Goal: Task Accomplishment & Management: Manage account settings

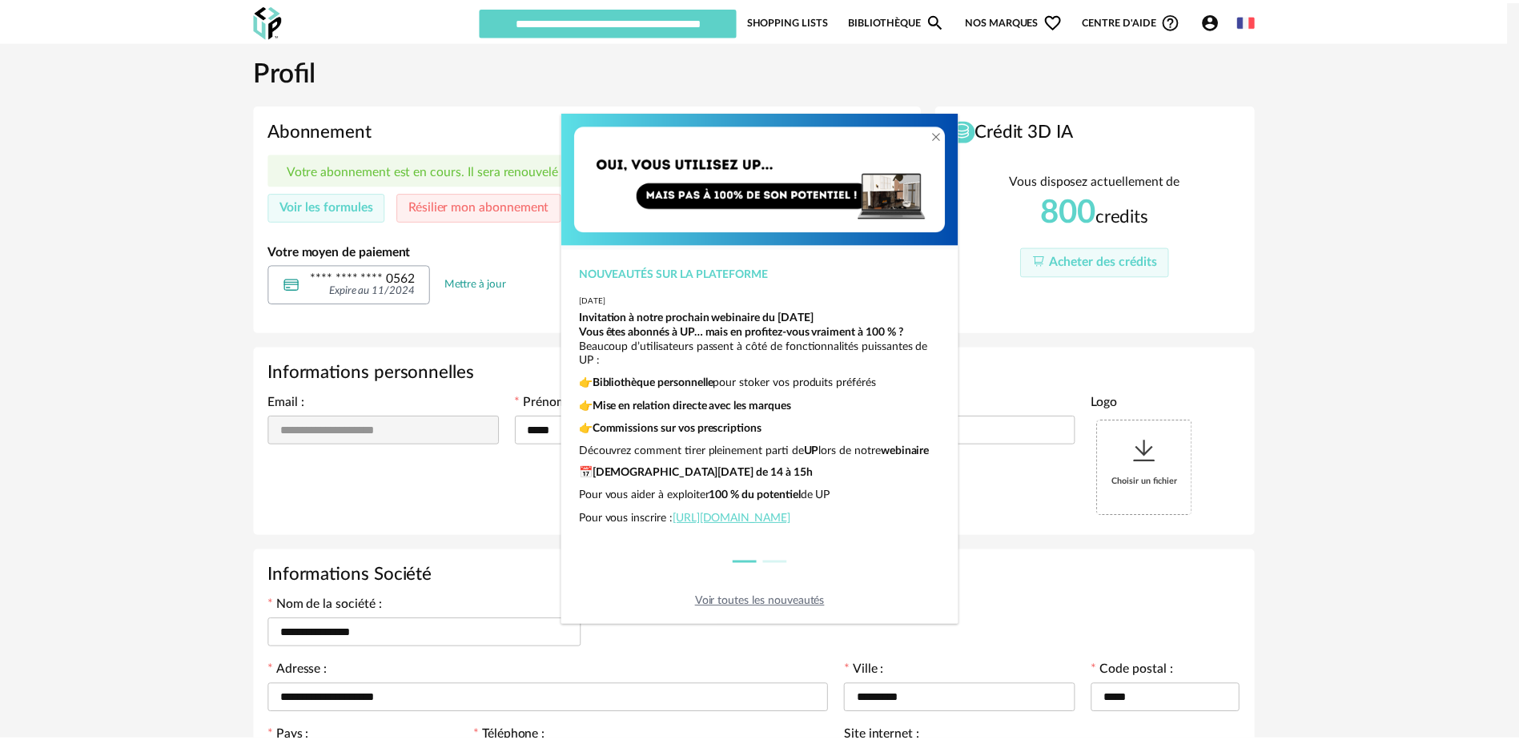
scroll to position [40, 0]
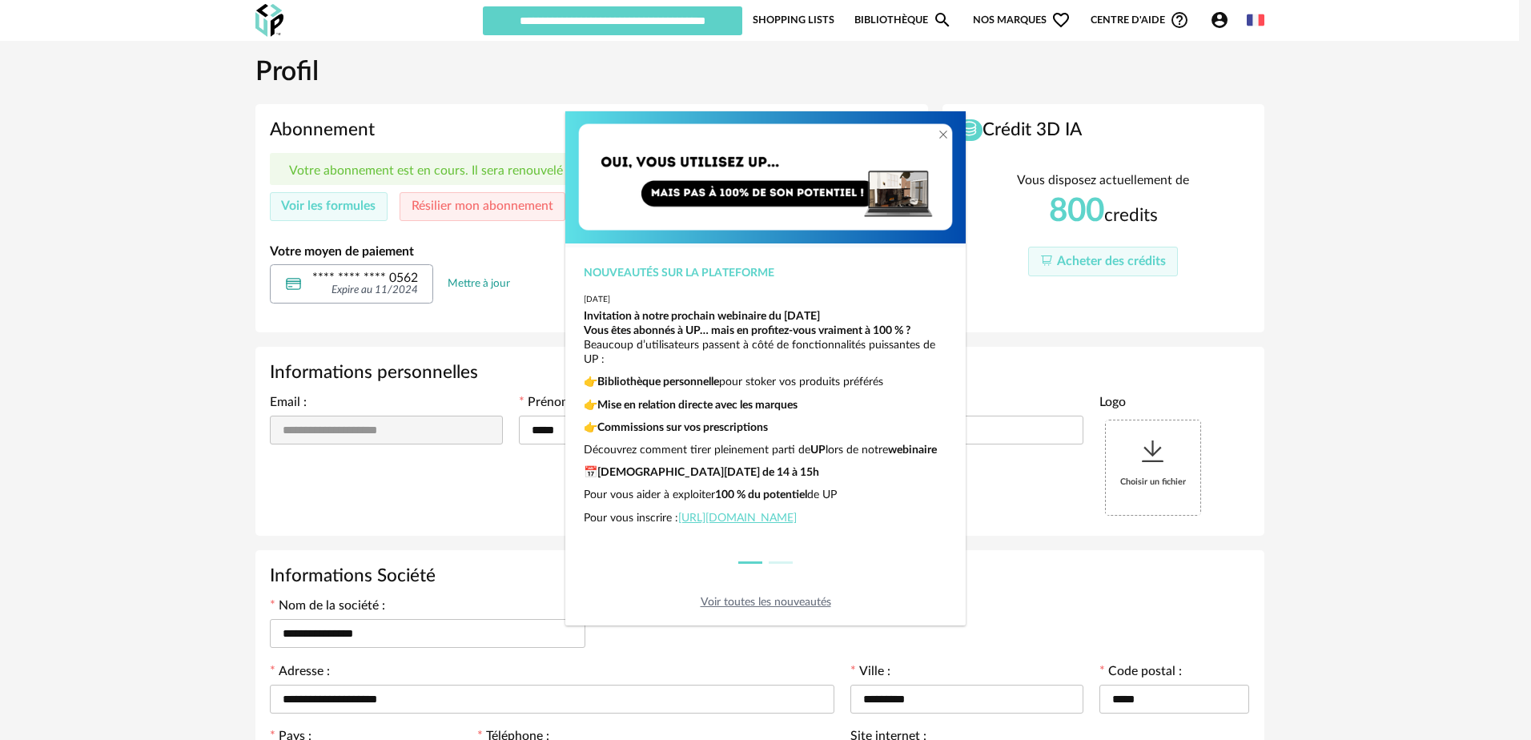
click at [1363, 305] on div "Nouveautés sur la plateforme [DATE] Invitation à notre prochain webinaire du [D…" at bounding box center [765, 370] width 1531 height 740
click at [943, 131] on icon "Close" at bounding box center [943, 134] width 13 height 13
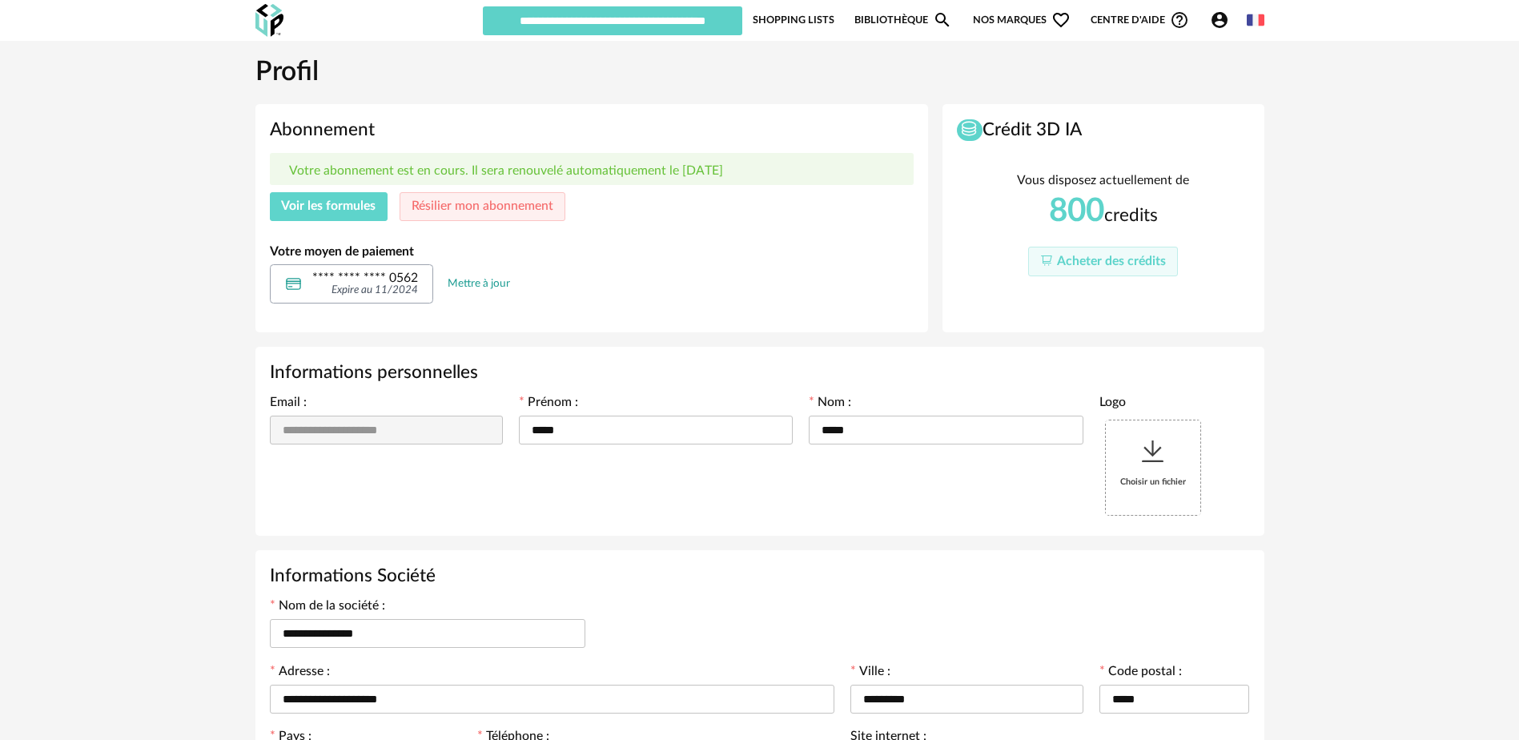
click at [303, 204] on span "Voir les formules" at bounding box center [328, 205] width 94 height 13
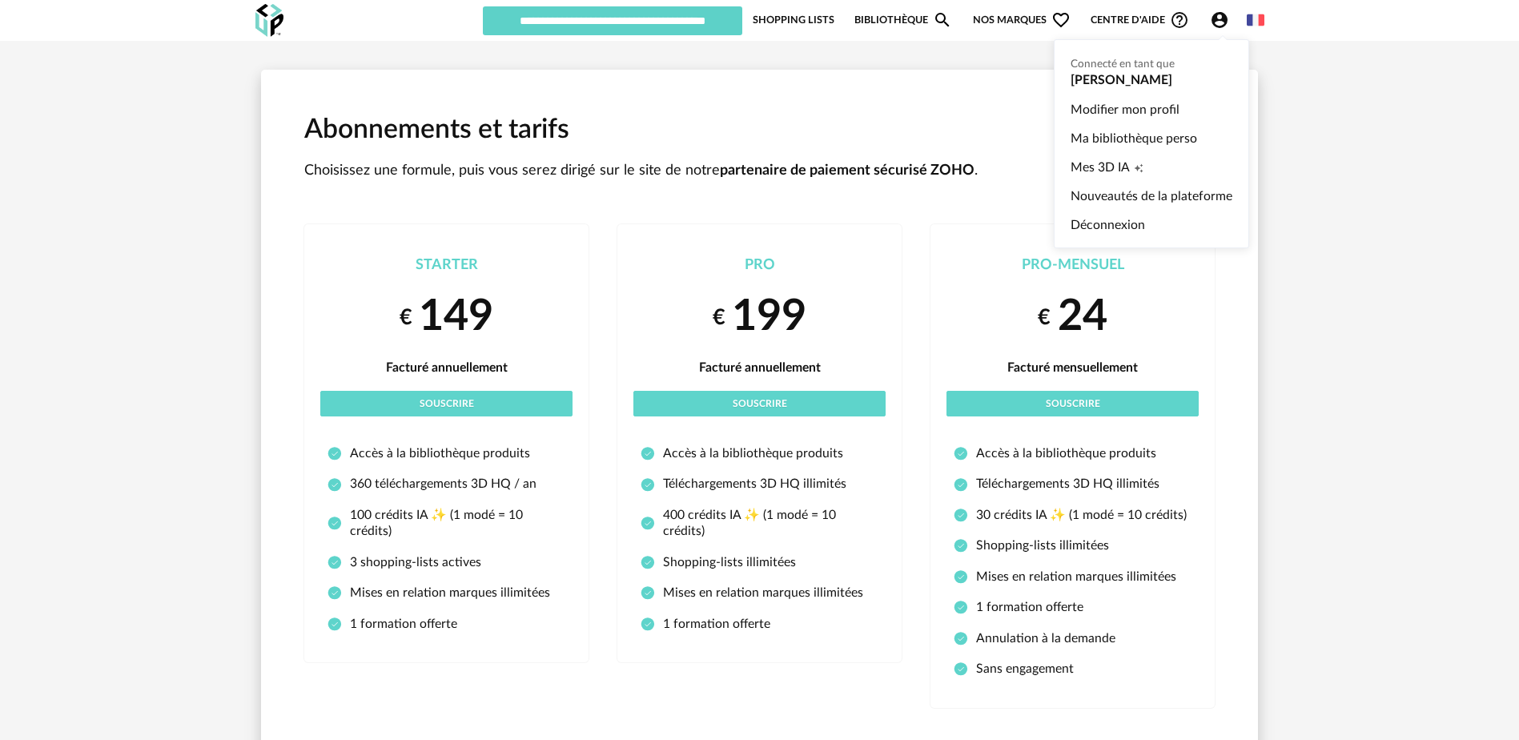
click at [1107, 77] on ul "Connecté en tant que [PERSON_NAME] Modifier mon profil Ma bibliothèque perso Me…" at bounding box center [1151, 143] width 195 height 209
click at [1109, 105] on link "Modifier mon profil" at bounding box center [1152, 109] width 162 height 29
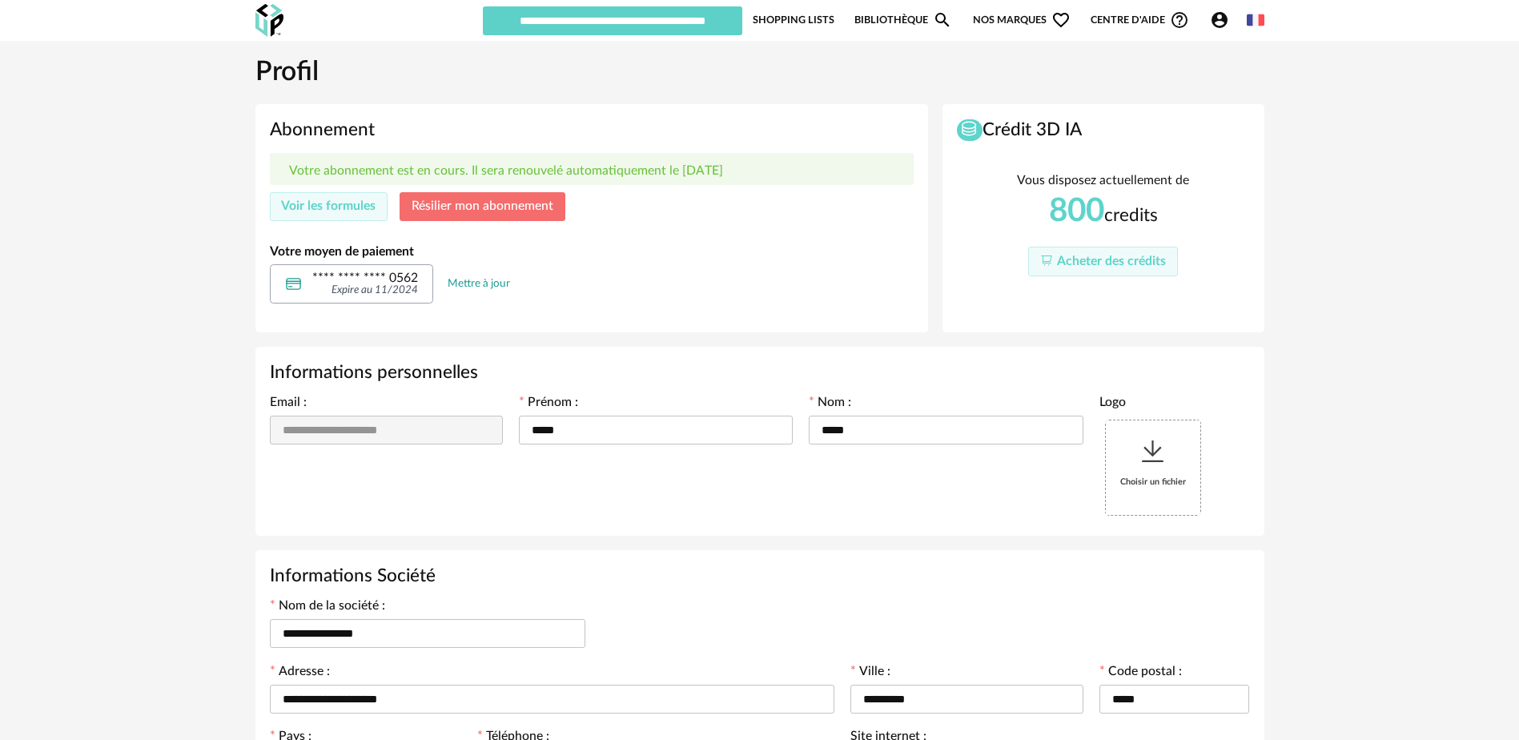
click at [486, 206] on span "Résilier mon abonnement" at bounding box center [483, 205] width 142 height 13
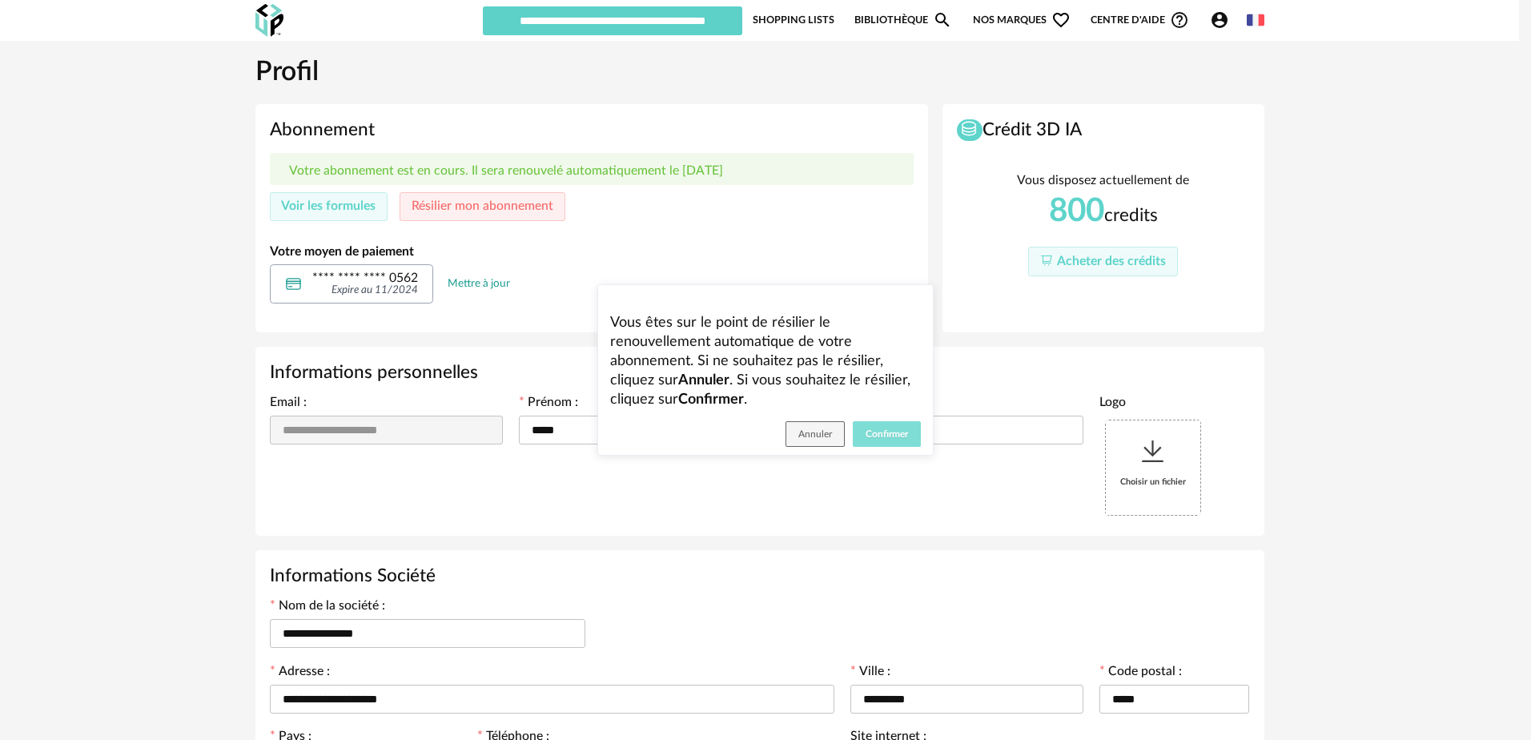
click at [878, 431] on span "Confirmer" at bounding box center [887, 434] width 42 height 10
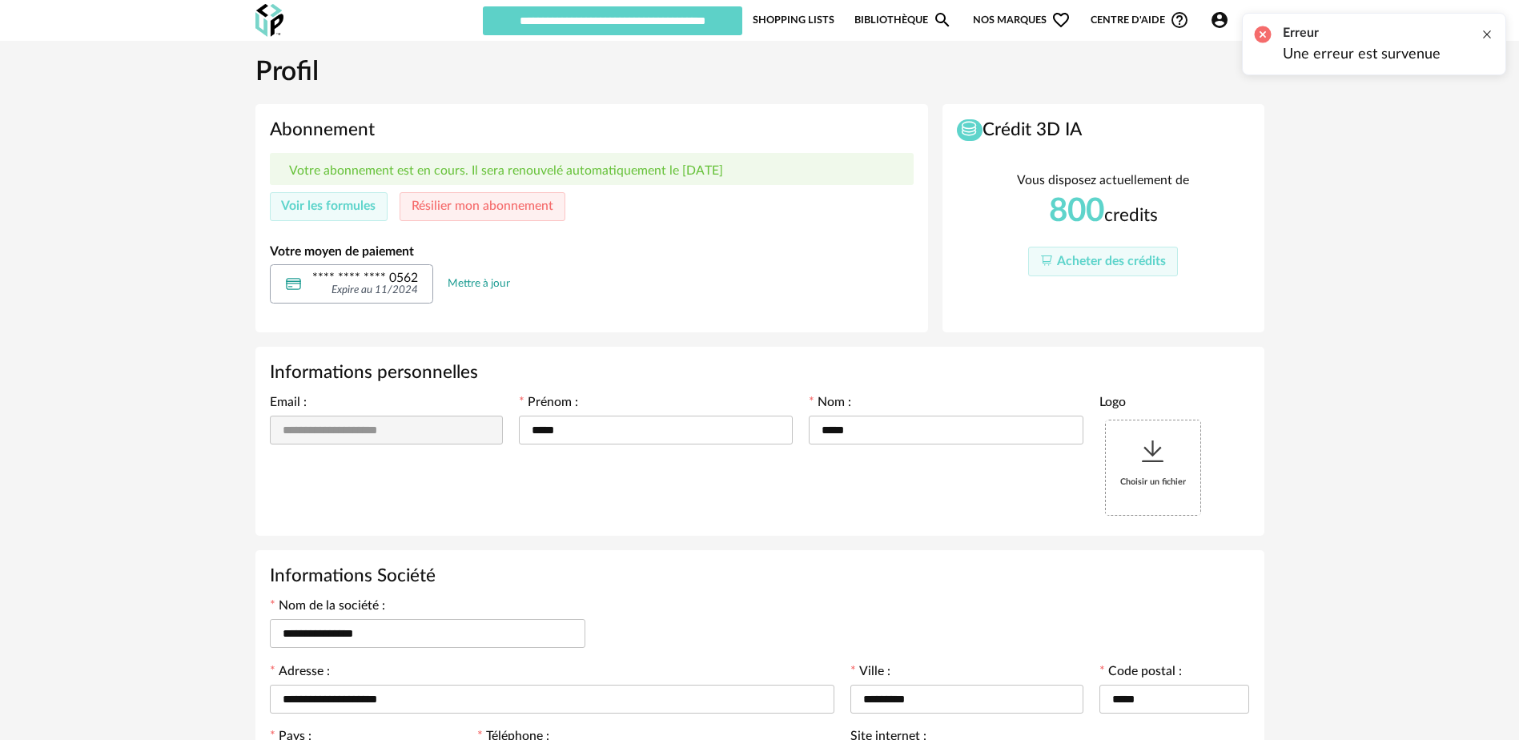
click at [1483, 29] on div at bounding box center [1487, 34] width 13 height 13
